Goal: Information Seeking & Learning: Learn about a topic

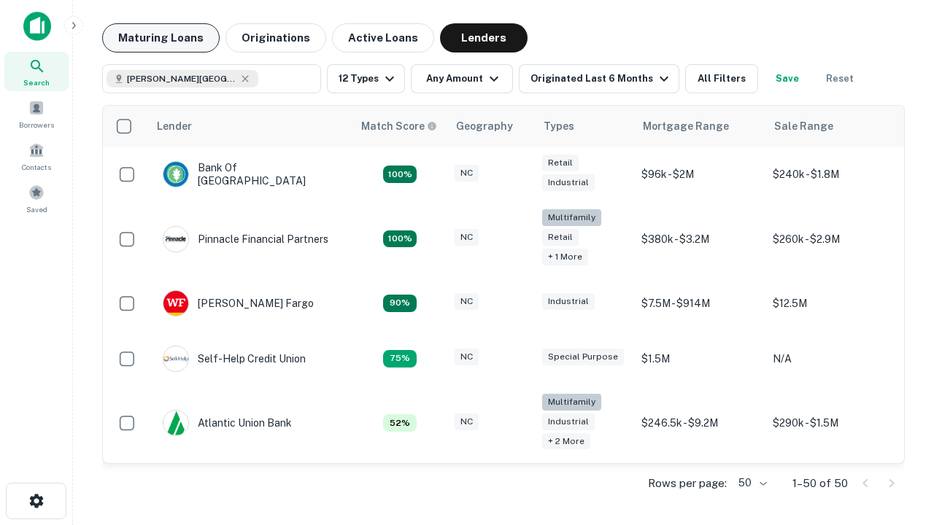
click at [161, 38] on button "Maturing Loans" at bounding box center [160, 37] width 117 height 29
